Goal: Transaction & Acquisition: Purchase product/service

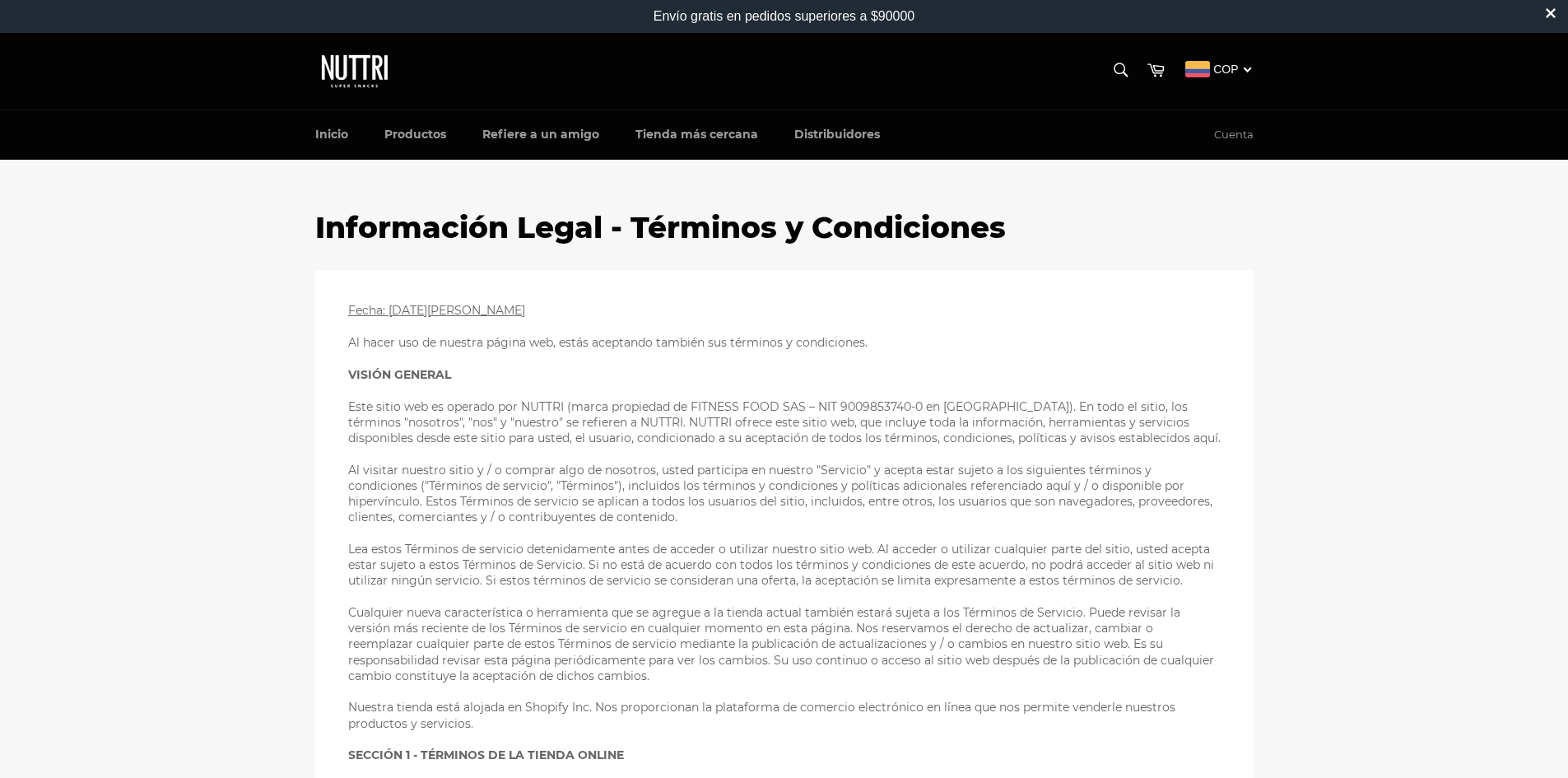
click at [351, 64] on img at bounding box center [357, 71] width 82 height 44
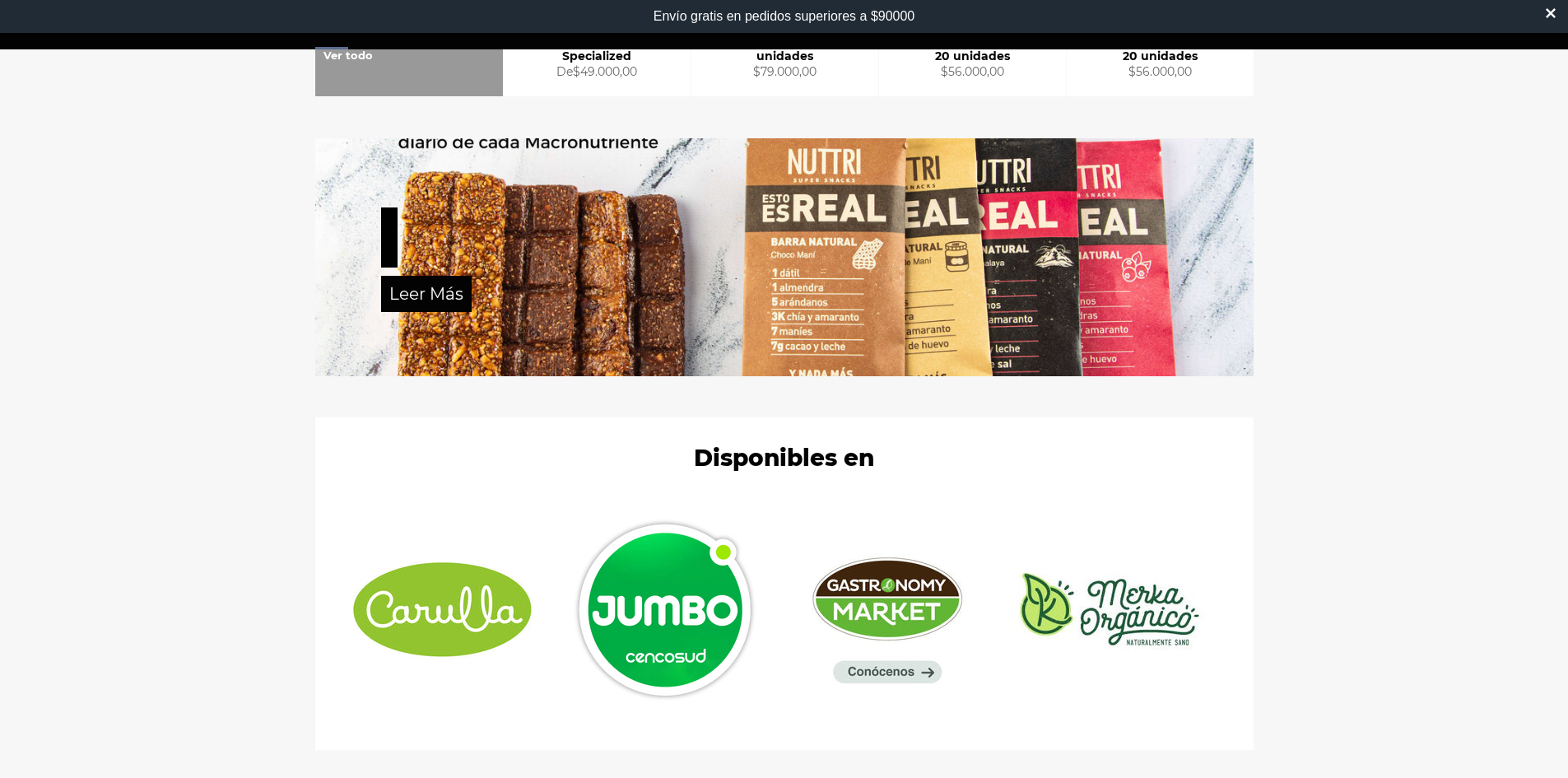
scroll to position [576, 0]
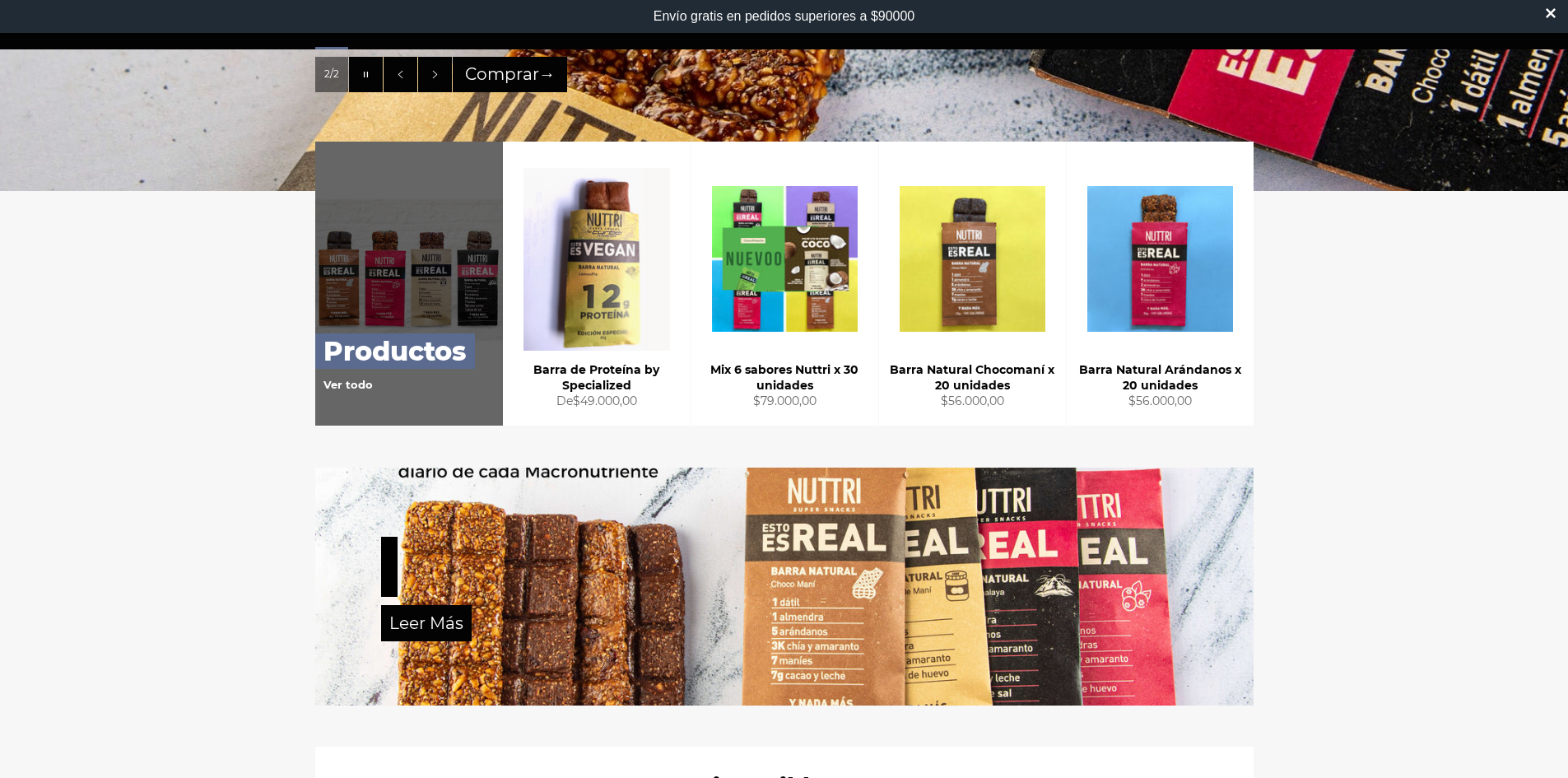
click at [366, 248] on link "Productos Ver todo" at bounding box center [409, 283] width 188 height 284
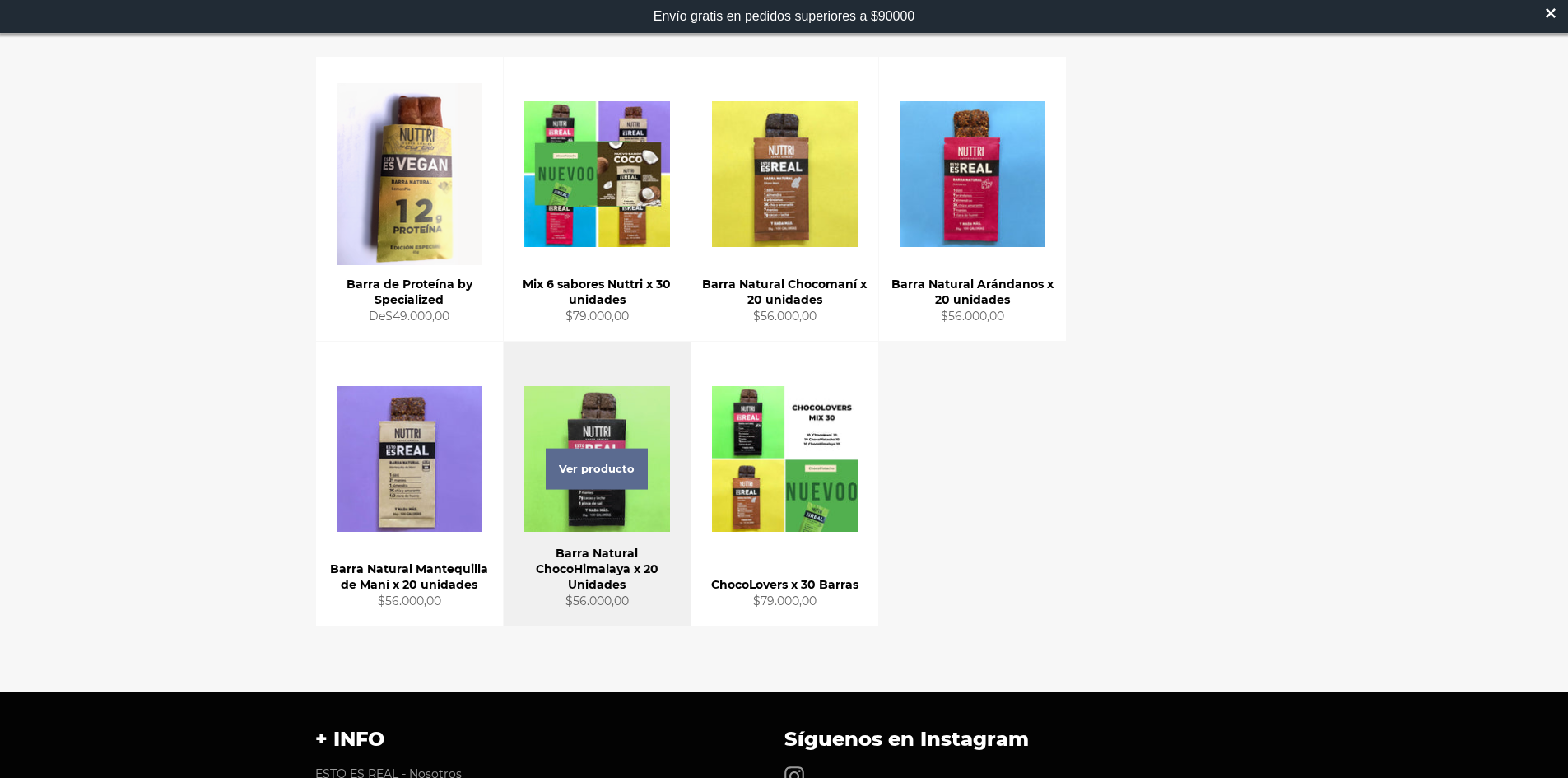
scroll to position [247, 0]
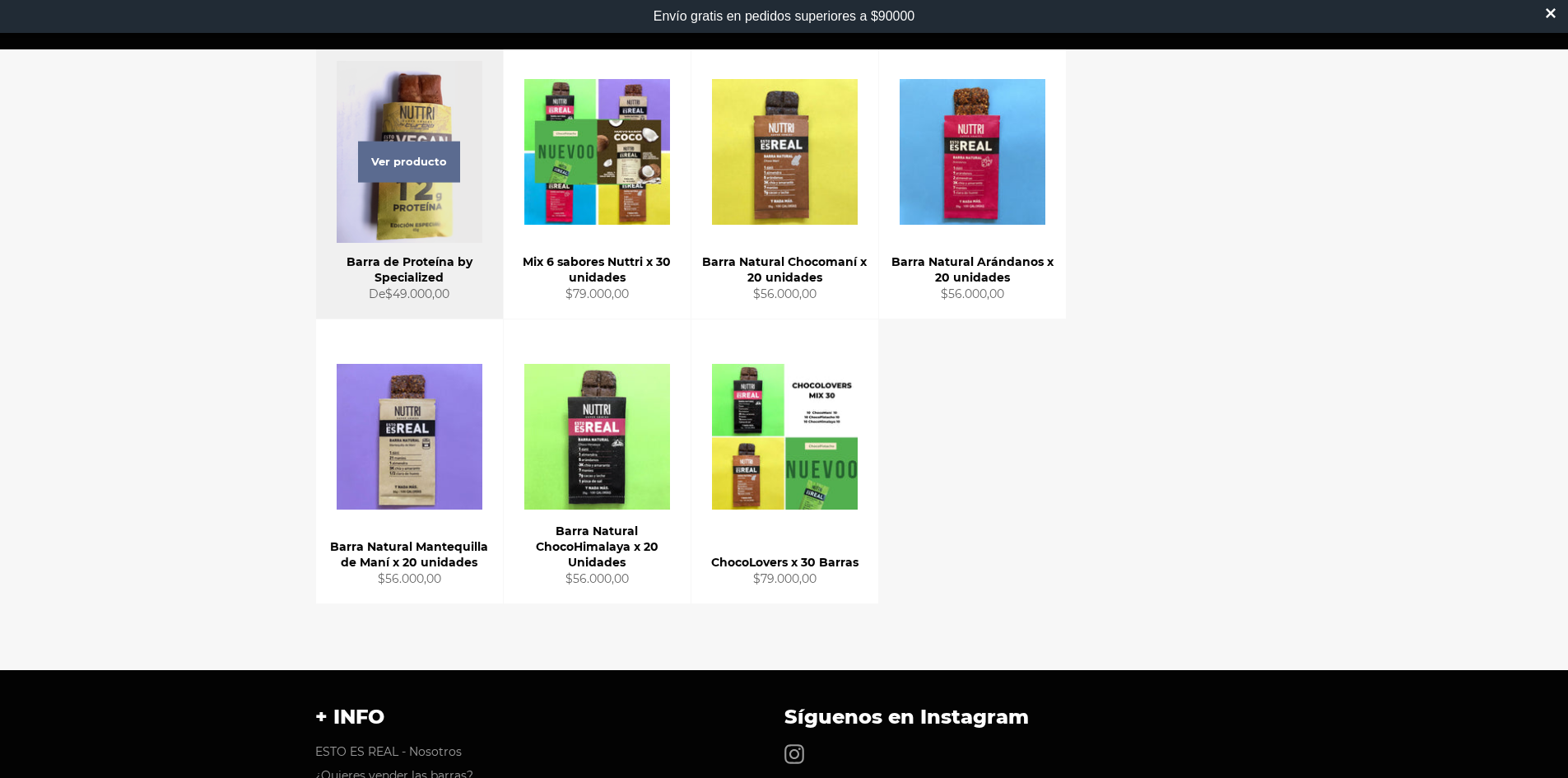
click at [408, 218] on div "Ver producto" at bounding box center [409, 177] width 187 height 284
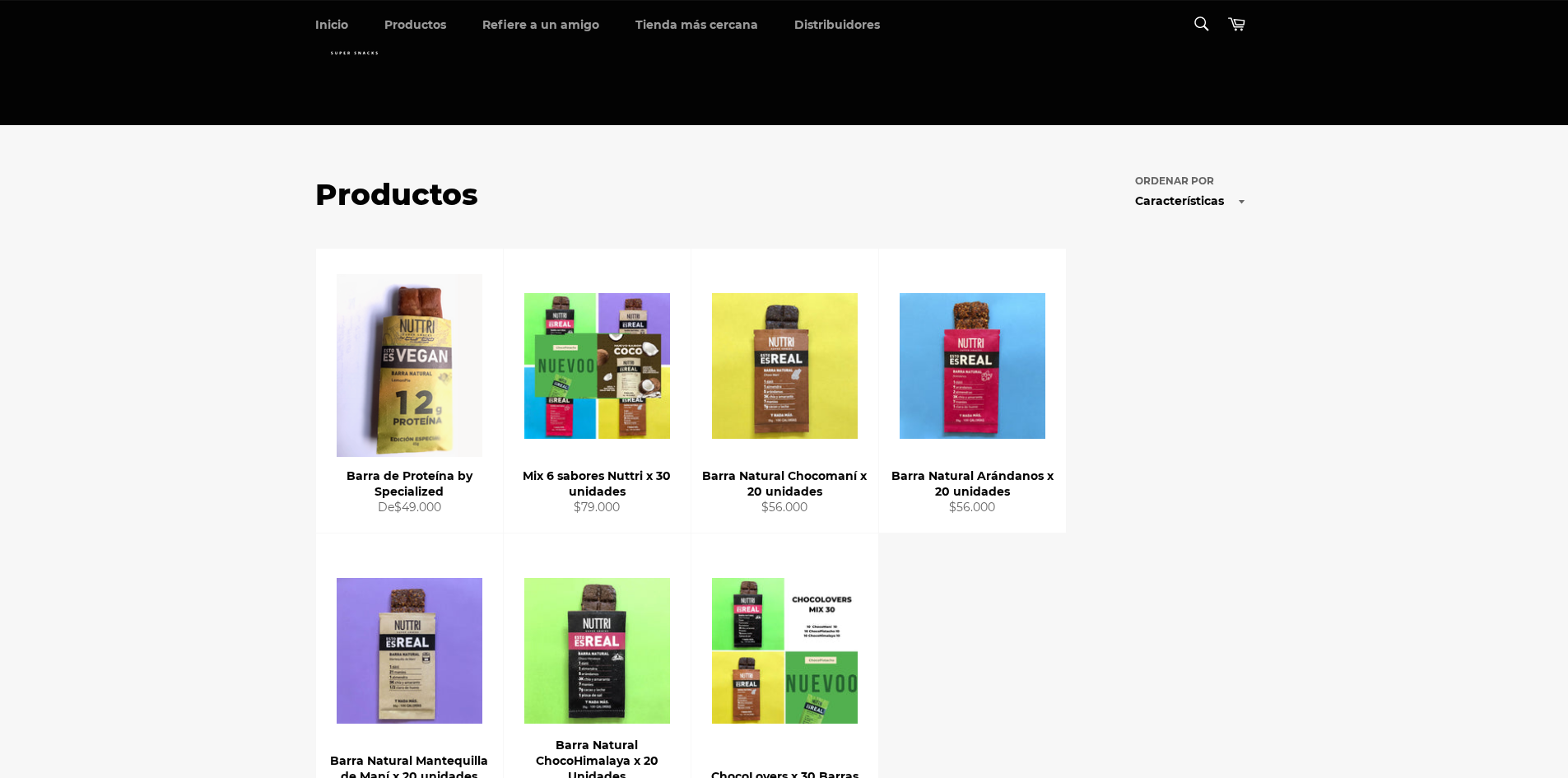
scroll to position [214, 0]
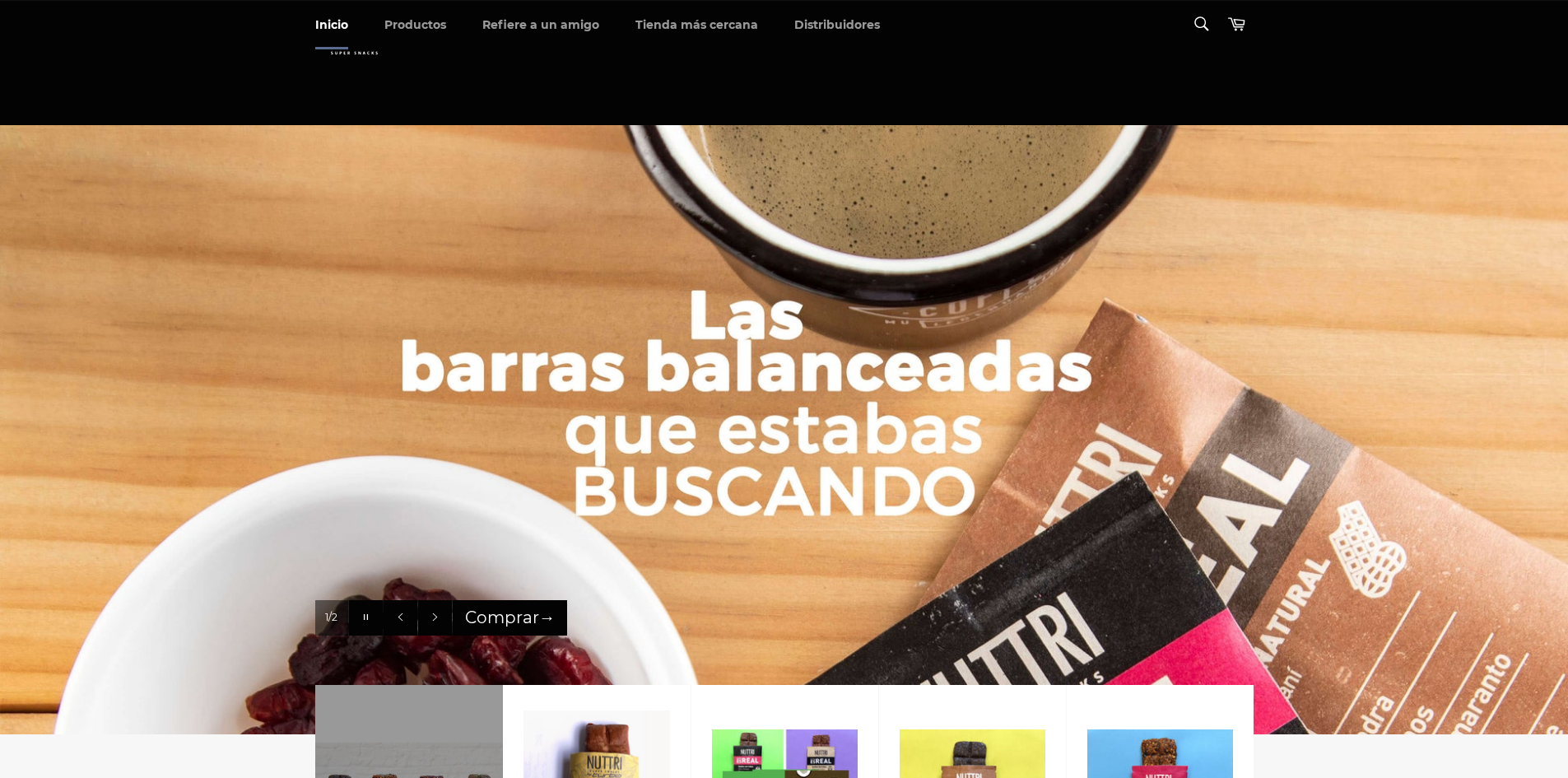
scroll to position [576, 0]
